Goal: Task Accomplishment & Management: Manage account settings

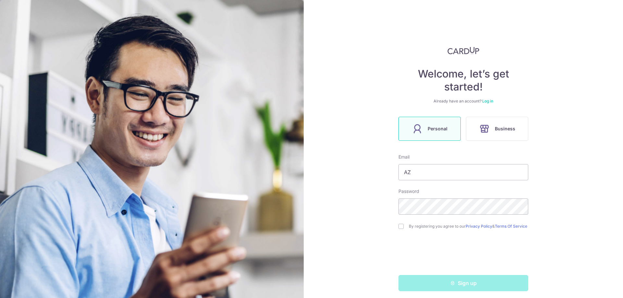
type input "A"
type input "[EMAIL_ADDRESS][DOMAIN_NAME]"
click at [584, 130] on div "Welcome, let’s get started! Already have an account? Log in Personal Business E…" at bounding box center [463, 149] width 319 height 298
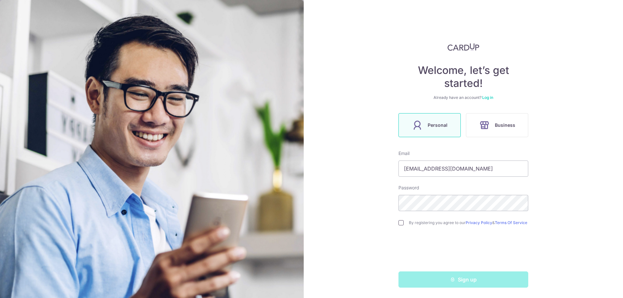
click at [399, 223] on input "checkbox" at bounding box center [401, 222] width 5 height 5
checkbox input "true"
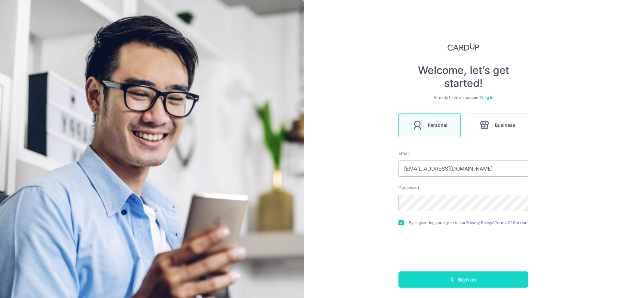
click at [477, 285] on button "Sign up" at bounding box center [464, 280] width 130 height 16
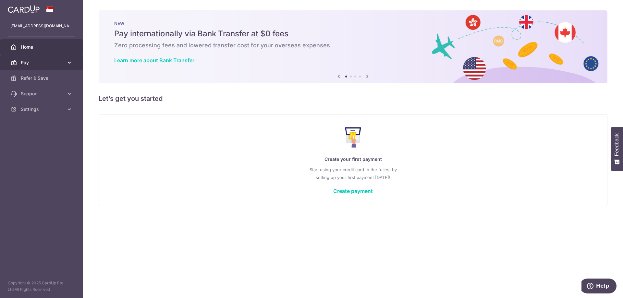
click at [60, 62] on span "Pay" at bounding box center [42, 62] width 43 height 6
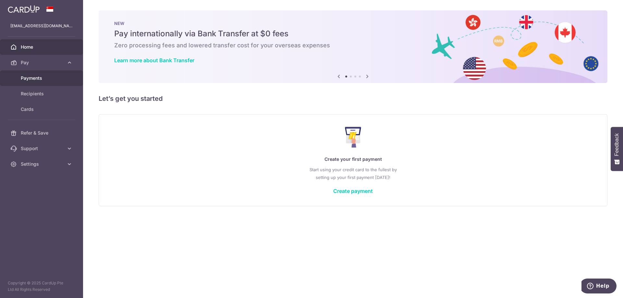
click at [33, 77] on span "Payments" at bounding box center [42, 78] width 43 height 6
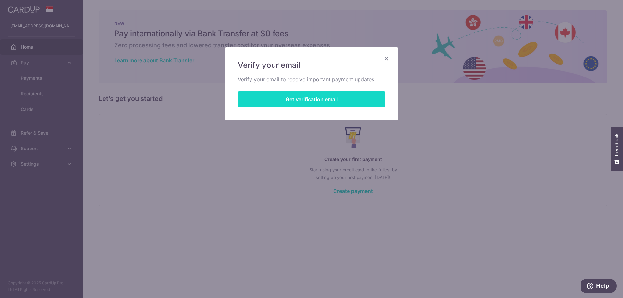
click at [302, 100] on button "Get verification email" at bounding box center [311, 99] width 147 height 16
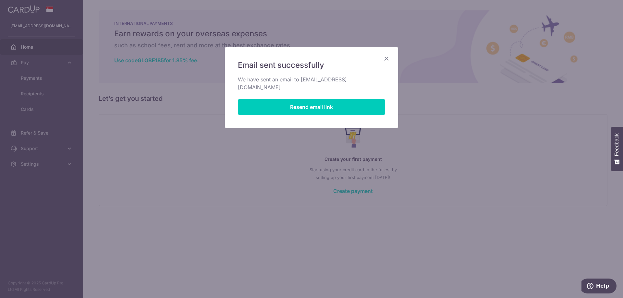
click at [386, 59] on icon "Close" at bounding box center [387, 59] width 8 height 8
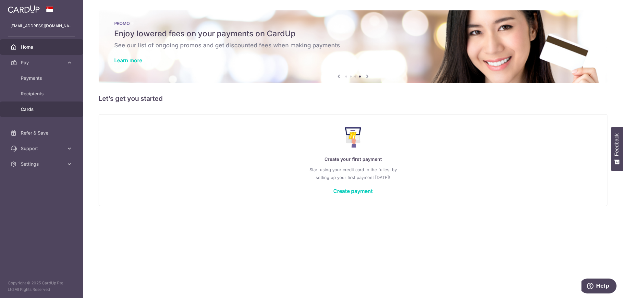
click at [32, 109] on span "Cards" at bounding box center [42, 109] width 43 height 6
